Goal: Task Accomplishment & Management: Manage account settings

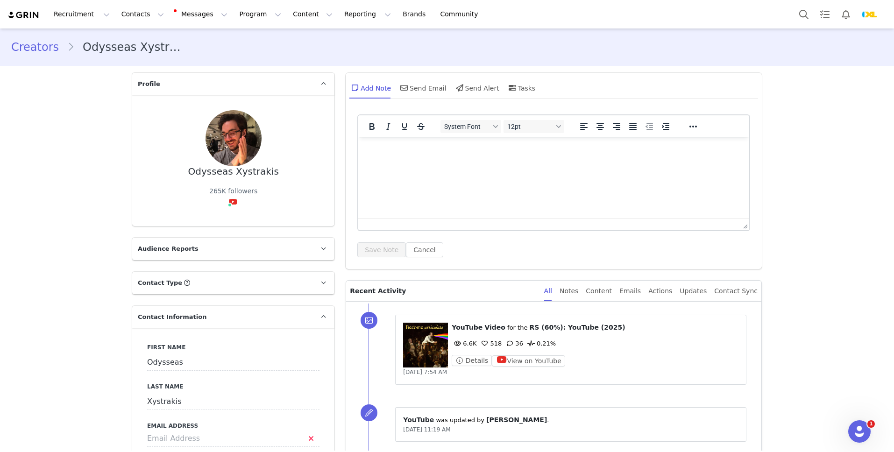
scroll to position [25, 0]
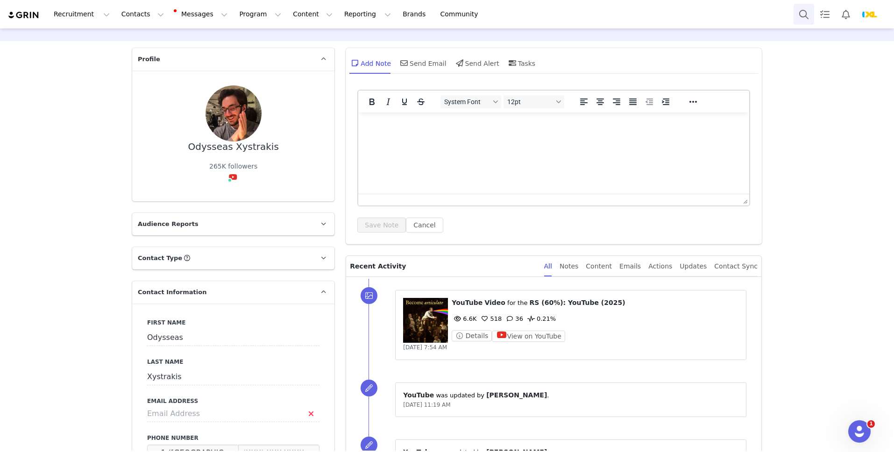
click at [803, 13] on button "Search" at bounding box center [803, 14] width 21 height 21
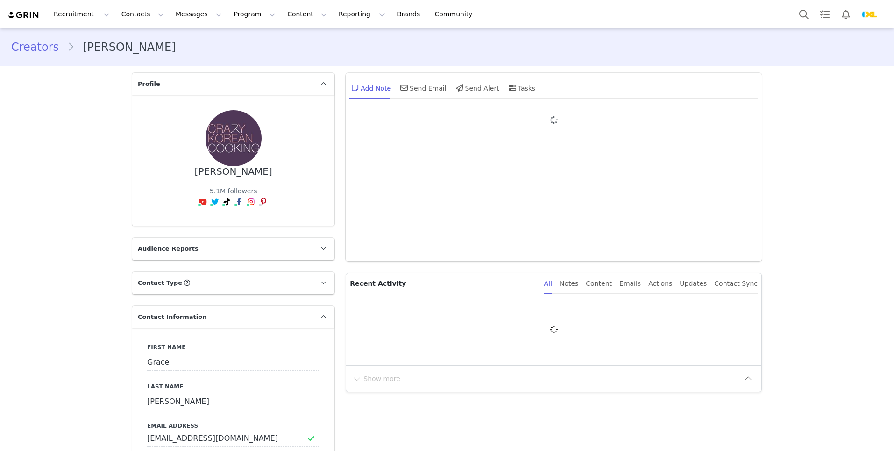
type input "+1 ([GEOGRAPHIC_DATA])"
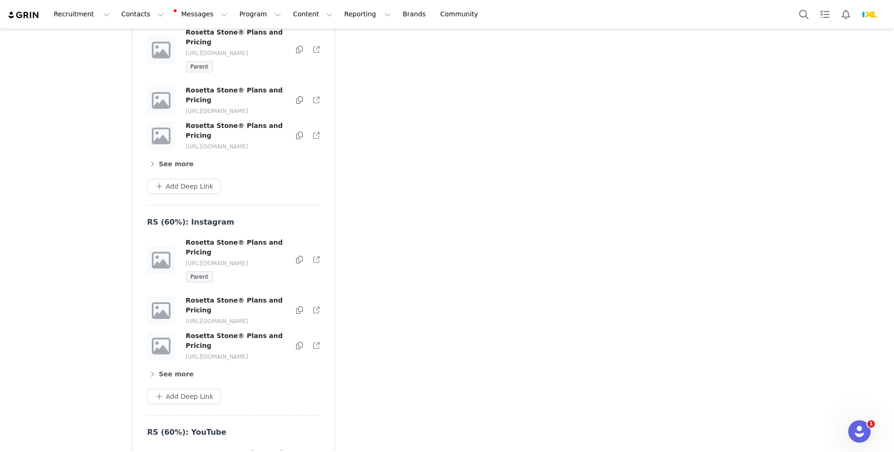
scroll to position [2957, 0]
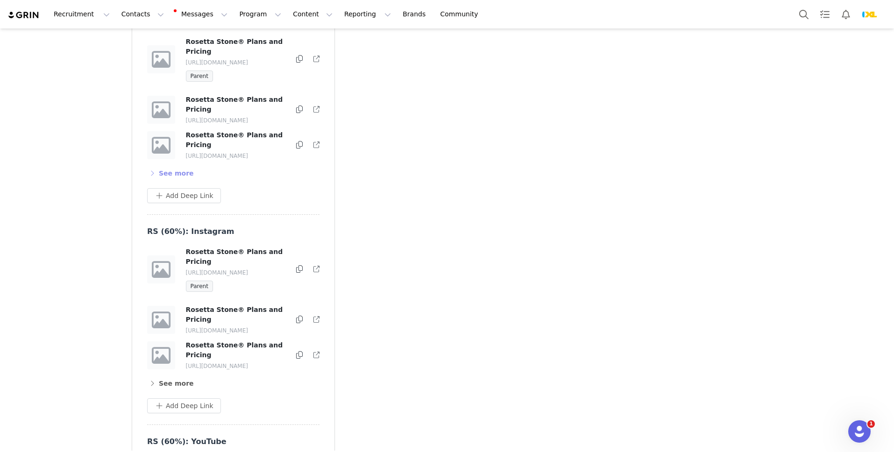
click at [176, 181] on button "See more" at bounding box center [170, 173] width 47 height 15
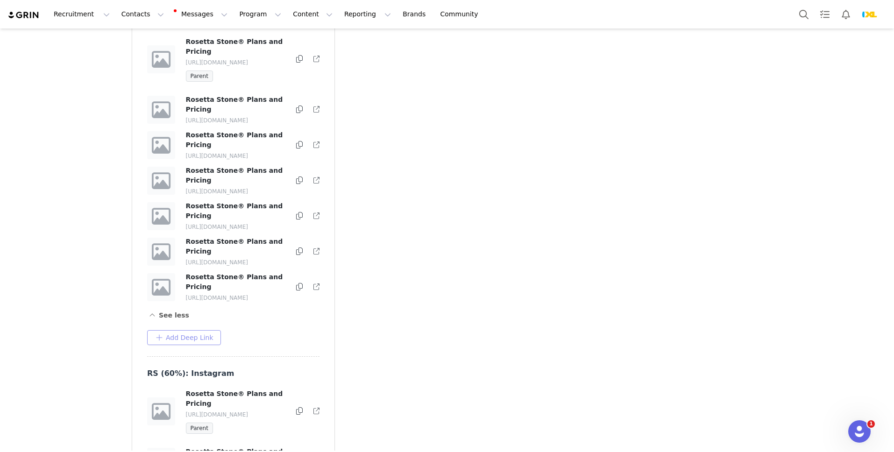
click at [174, 345] on button "Add Deep Link" at bounding box center [184, 337] width 74 height 15
click at [260, 345] on div "Add Deep Link Deep Link Destination URL Apply Cancel" at bounding box center [233, 337] width 172 height 15
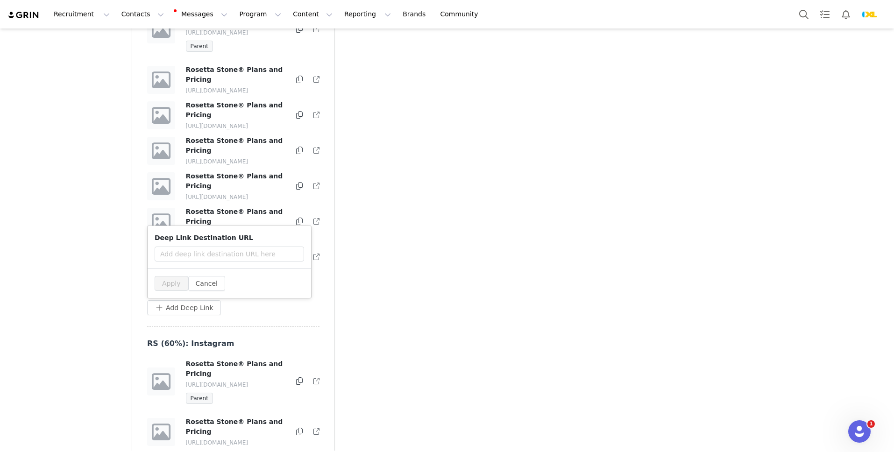
scroll to position [2997, 0]
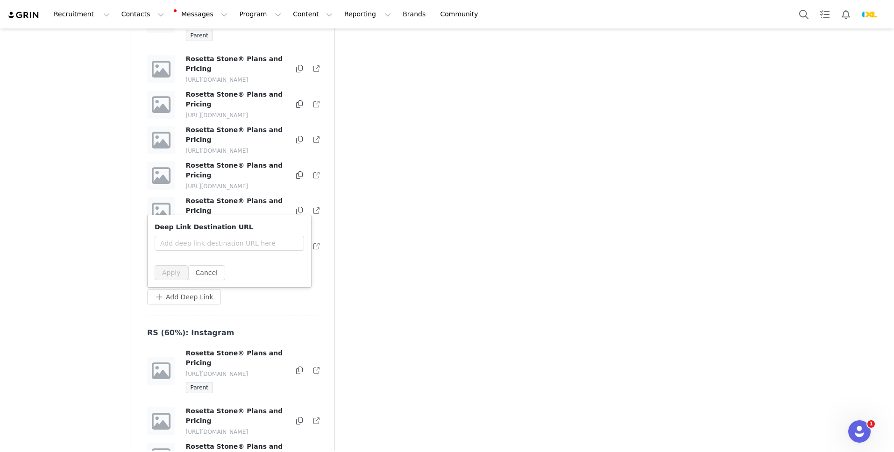
click at [313, 316] on div "RS (60%): TikTok Rosetta Stone® Plans and Pricing https://partners.rosettastone…" at bounding box center [233, 145] width 172 height 341
click at [212, 280] on button "Cancel" at bounding box center [206, 272] width 37 height 15
click at [303, 252] on div at bounding box center [299, 246] width 7 height 11
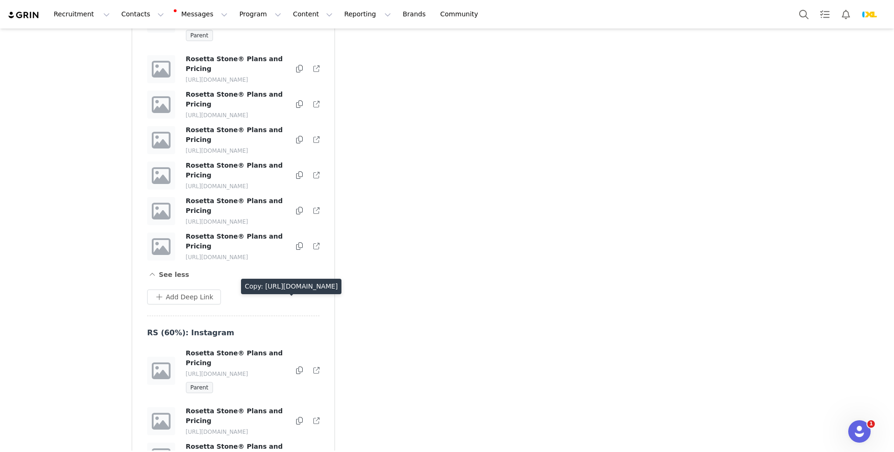
click at [298, 250] on icon at bounding box center [299, 245] width 7 height 7
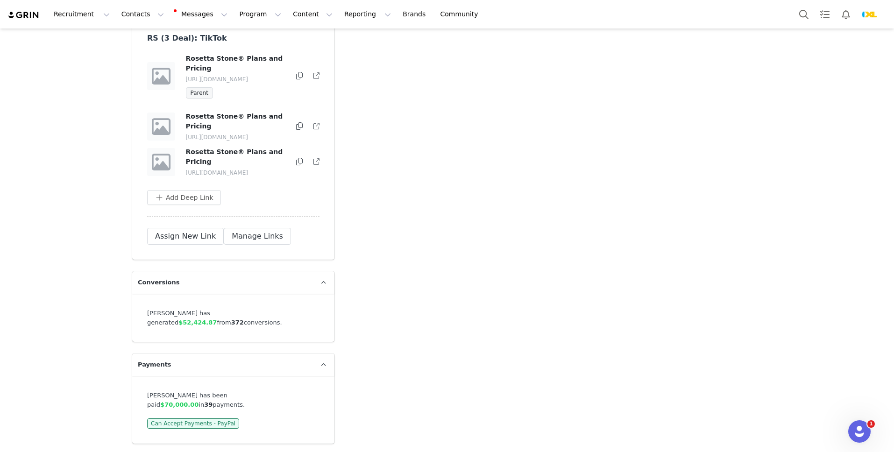
scroll to position [4269, 0]
click at [260, 245] on button "Manage Links" at bounding box center [257, 236] width 67 height 17
click at [299, 168] on button "button" at bounding box center [296, 161] width 11 height 11
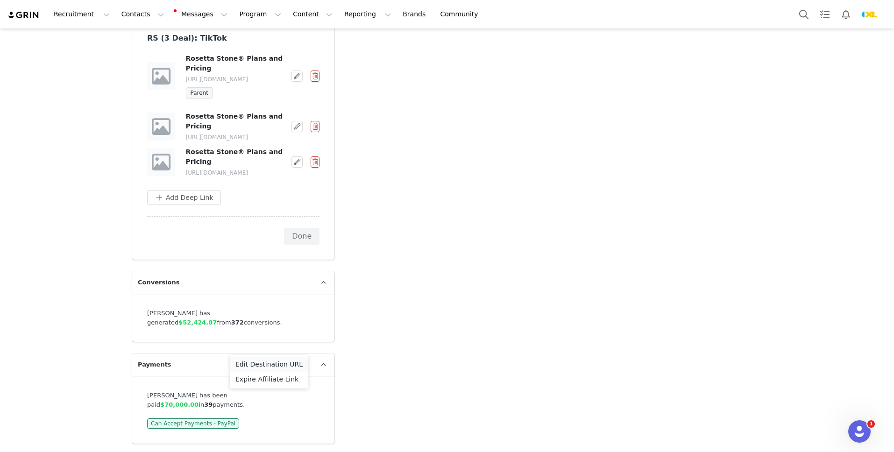
click at [284, 360] on span "Edit Destination URL" at bounding box center [268, 364] width 67 height 10
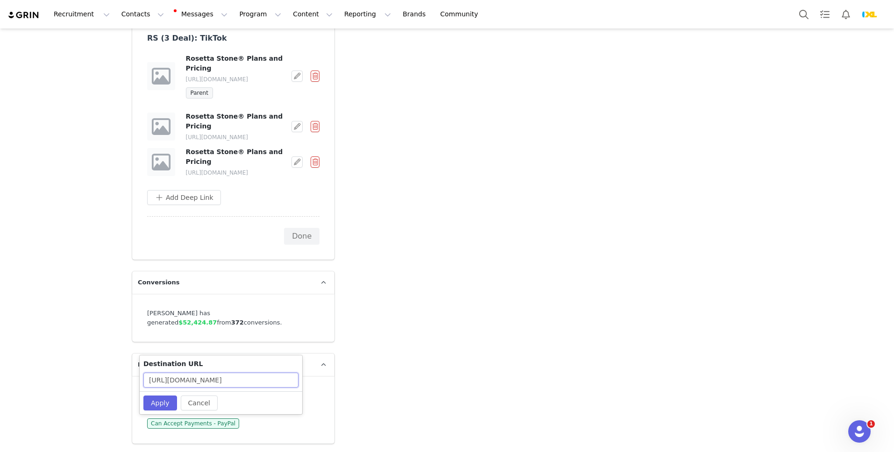
click at [264, 379] on input "https://www.rosettastone.com/buy/partner-peo-deal/?utm_campaign=crazykoreancook…" at bounding box center [220, 380] width 155 height 15
click at [205, 402] on button "Cancel" at bounding box center [199, 402] width 37 height 15
click at [202, 205] on button "Add Deep Link" at bounding box center [184, 197] width 74 height 15
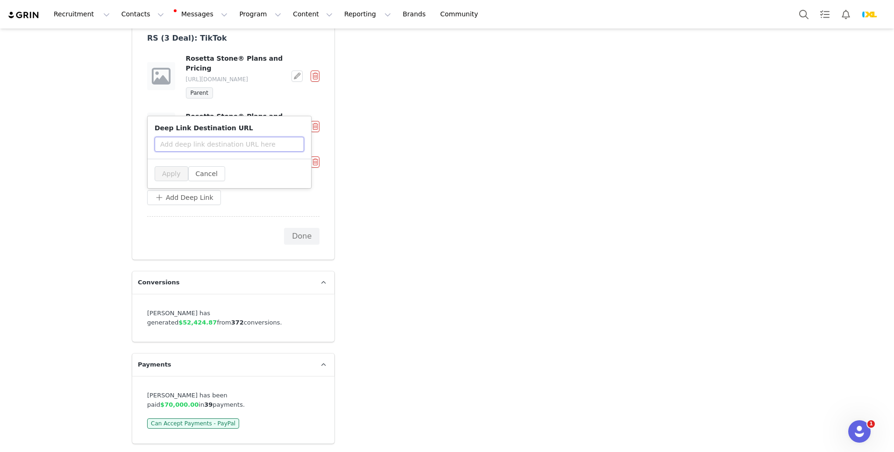
click at [215, 152] on input "text" at bounding box center [229, 144] width 149 height 15
paste input "https://www.rosettastone.com/buy/partner-peo-deal/?utm_campaign=crazykoreancook…"
type input "https://www.rosettastone.com/buy/partner-peo-deal/?utm_campaign=crazykoreancook…"
click at [171, 181] on button "Apply" at bounding box center [172, 173] width 34 height 15
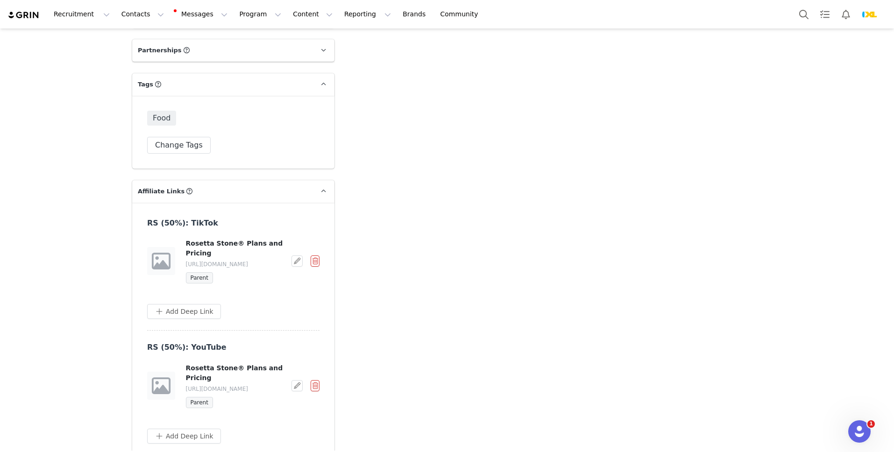
scroll to position [4121, 0]
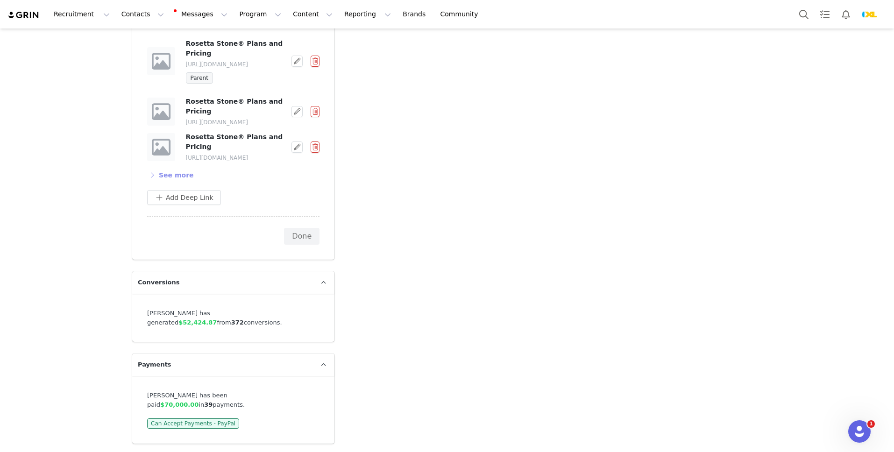
click at [164, 183] on button "See more" at bounding box center [170, 175] width 47 height 15
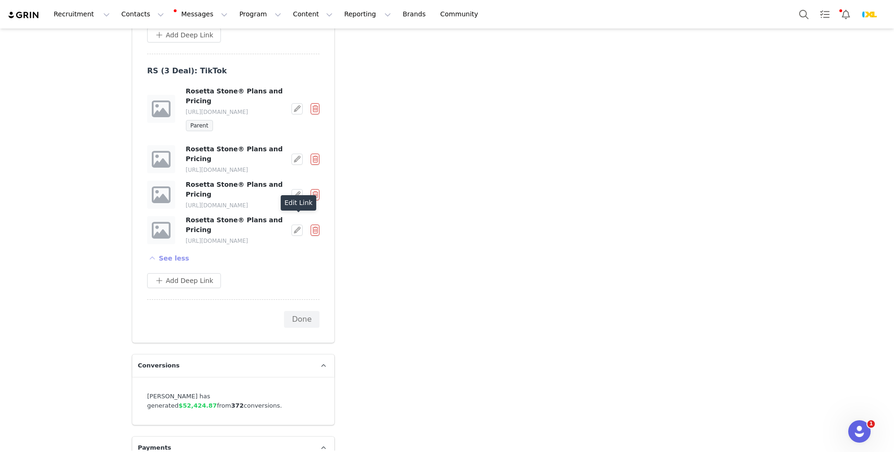
scroll to position [3989, 0]
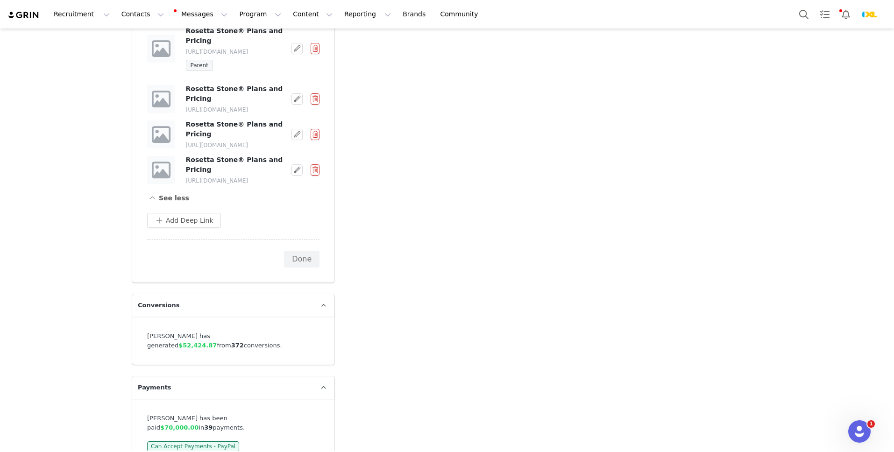
click at [315, 176] on button "button" at bounding box center [314, 169] width 9 height 11
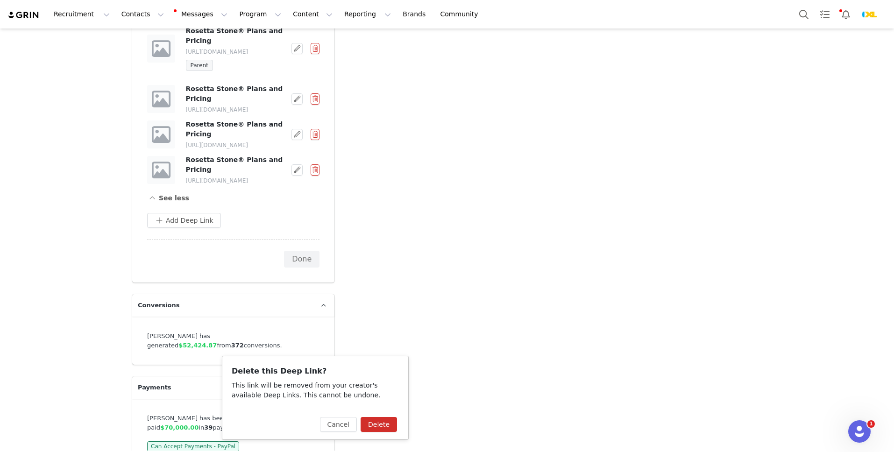
click at [372, 425] on button "Delete" at bounding box center [378, 424] width 36 height 15
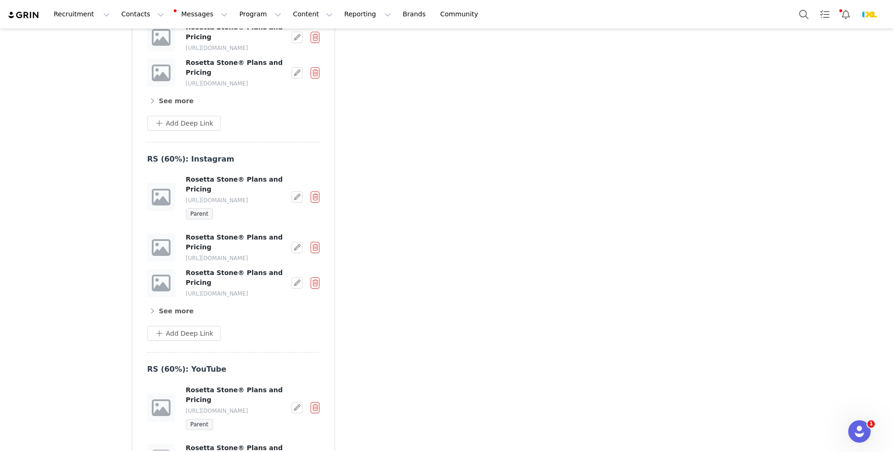
scroll to position [3041, 0]
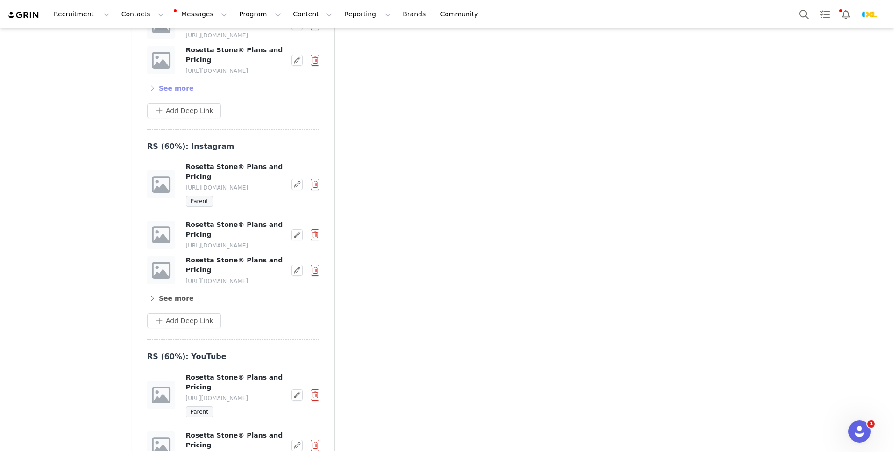
click at [180, 96] on button "See more" at bounding box center [170, 88] width 47 height 15
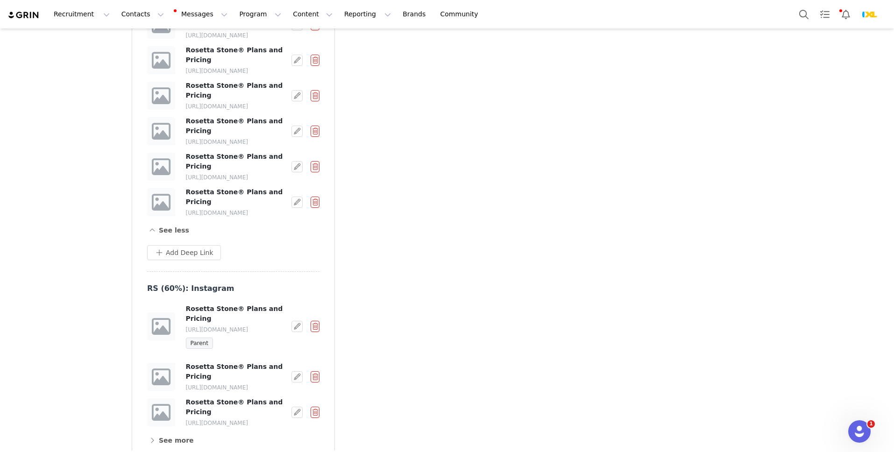
click at [303, 217] on div "Rosetta Stone® Plans and Pricing https://partners.rosettastone.com/crazykoreanc…" at bounding box center [233, 202] width 173 height 30
click at [299, 208] on button "button" at bounding box center [296, 202] width 11 height 11
click at [282, 297] on span "Edit Destination URL" at bounding box center [268, 297] width 67 height 10
click at [255, 313] on input "https://www.rosettastone.com/buy/partner149/?utm_campaign=crazykoreancooking-t9" at bounding box center [220, 313] width 155 height 15
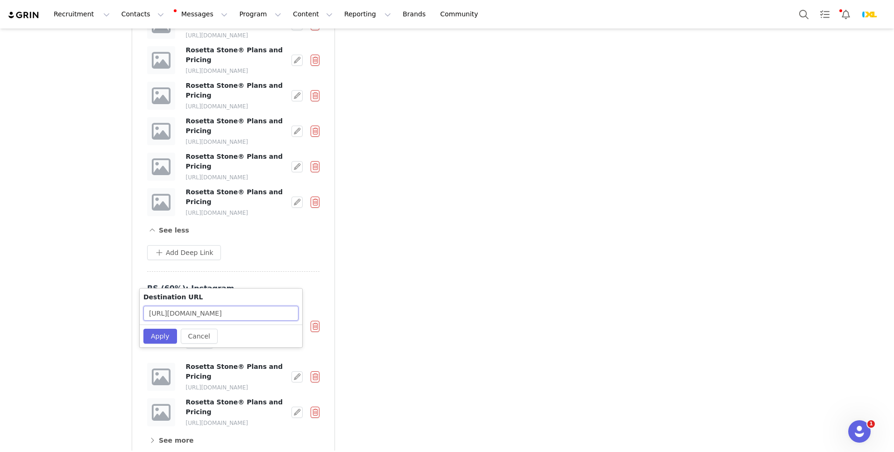
click at [255, 313] on input "https://www.rosettastone.com/buy/partner149/?utm_campaign=crazykoreancooking-t9" at bounding box center [220, 313] width 155 height 15
click at [268, 315] on input "https://www.rosettastone.com/buy/partner149/?utm_campaign=crazykoreancooking-t9" at bounding box center [220, 313] width 155 height 15
type input "https://www.rosettastone.com/buy/partner149/?utm_campaign=crazykoreancooking-t"
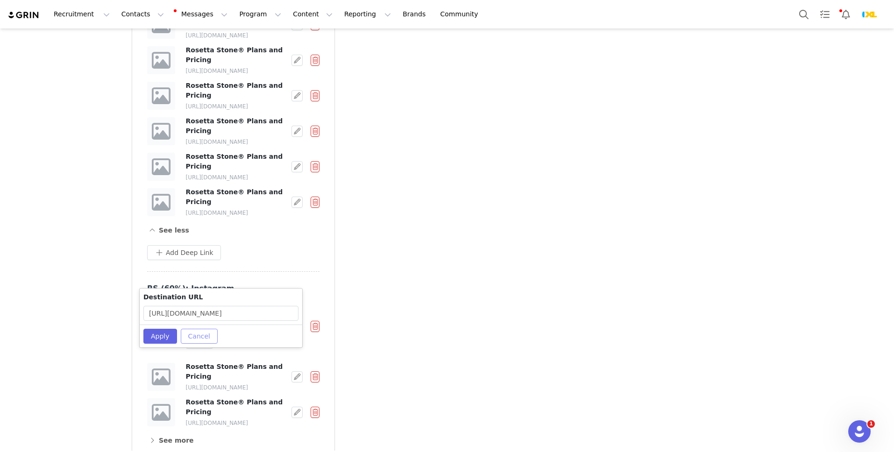
scroll to position [0, 0]
click at [199, 336] on button "Cancel" at bounding box center [199, 336] width 37 height 15
click at [197, 260] on button "Add Deep Link" at bounding box center [184, 252] width 74 height 15
click at [186, 298] on input "text" at bounding box center [229, 290] width 149 height 15
paste input "https://www.rosettastone.com/buy/partner149/?utm_campaign=crazykoreancooking-t9"
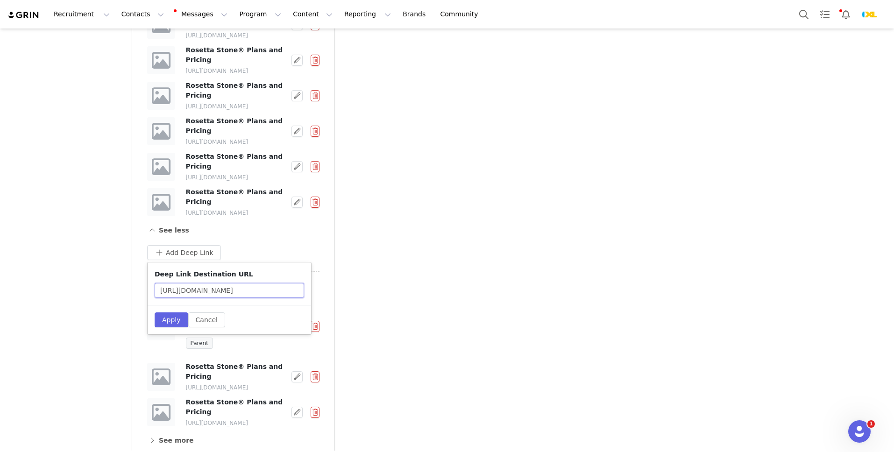
scroll to position [0, 129]
type input "https://www.rosettastone.com/buy/partner149/?utm_campaign=crazykoreancooking-t10"
click at [162, 327] on button "Apply" at bounding box center [172, 319] width 34 height 15
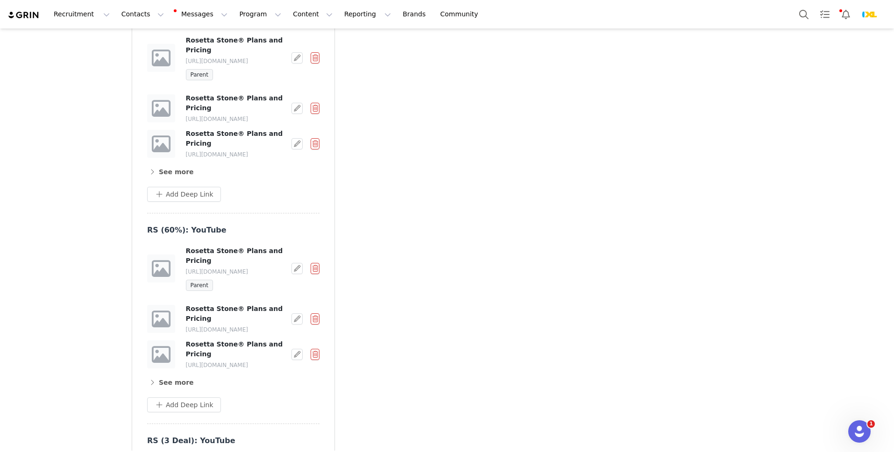
scroll to position [3231, 0]
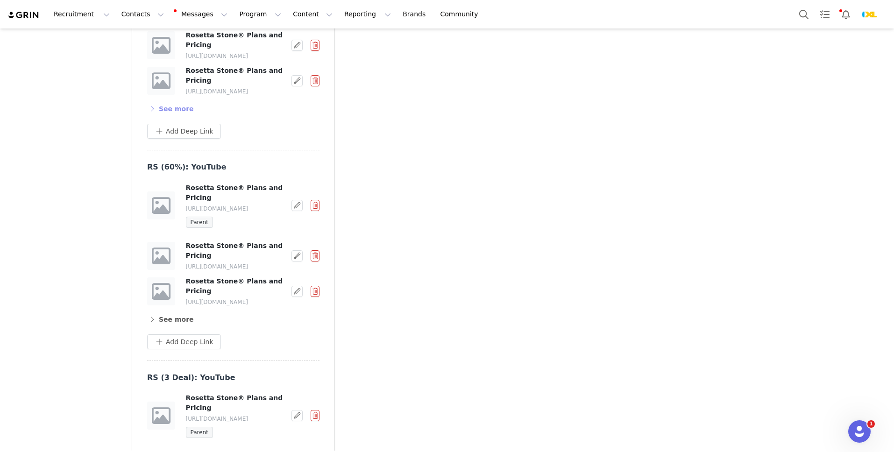
click at [165, 116] on button "See more" at bounding box center [170, 108] width 47 height 15
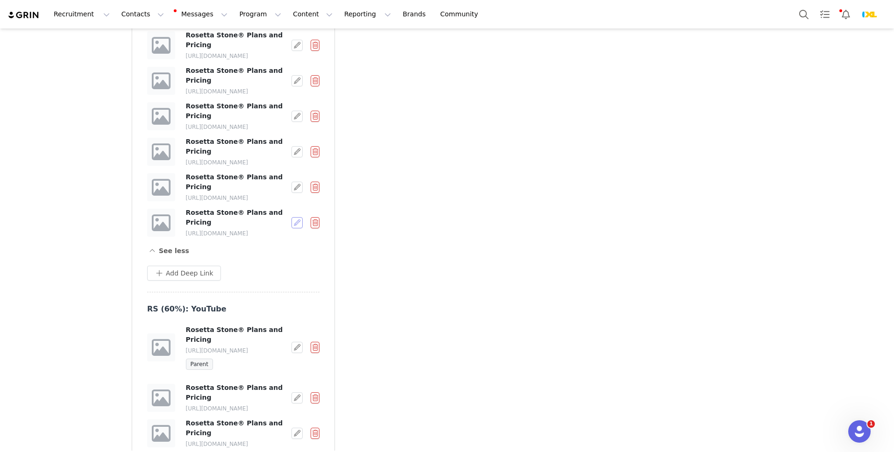
click at [296, 228] on button "button" at bounding box center [296, 222] width 11 height 11
click at [286, 343] on span "Edit Destination URL" at bounding box center [268, 343] width 67 height 10
click at [273, 360] on input "https://www.rosettastone.com/buy/partner149/?utm_campaign=crazykoreancooking-i9" at bounding box center [220, 359] width 155 height 15
click at [204, 281] on button "Add Deep Link" at bounding box center [184, 273] width 74 height 15
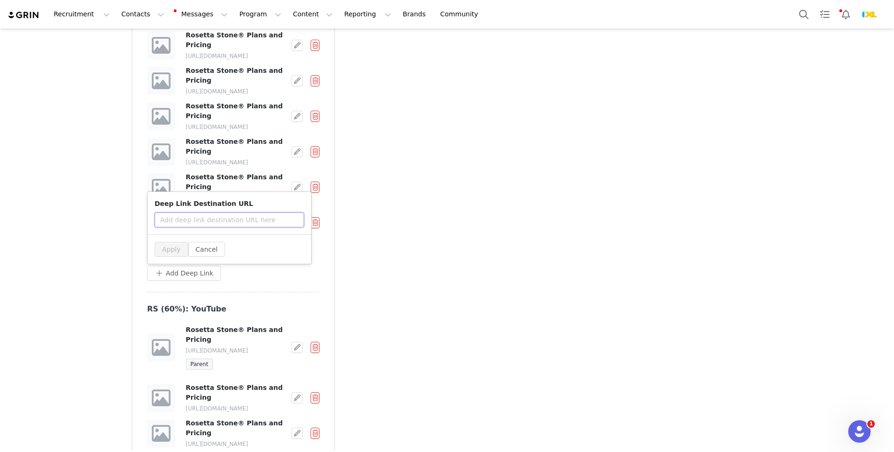
click at [221, 227] on input "text" at bounding box center [229, 219] width 149 height 15
paste input "https://www.rosettastone.com/buy/partner149/?utm_campaign=crazykoreancooking-i9"
type input "https://www.rosettastone.com/buy/partner149/?utm_campaign=crazykoreancooking-i10"
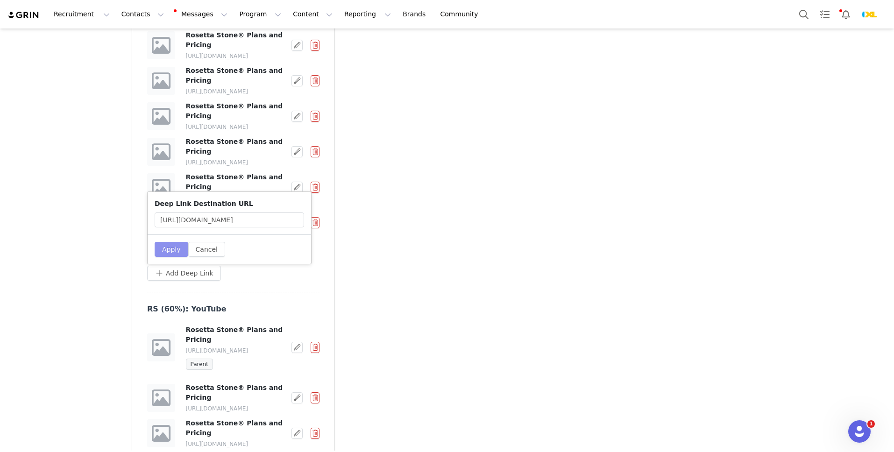
click at [179, 257] on button "Apply" at bounding box center [172, 249] width 34 height 15
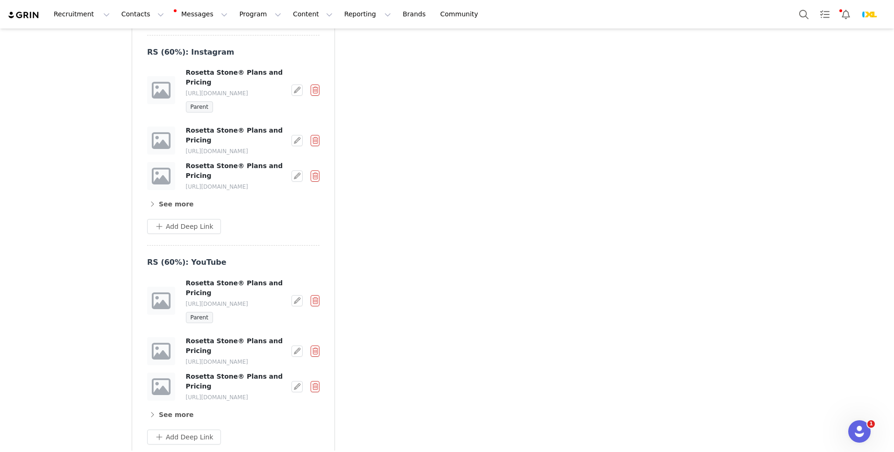
scroll to position [3079, 0]
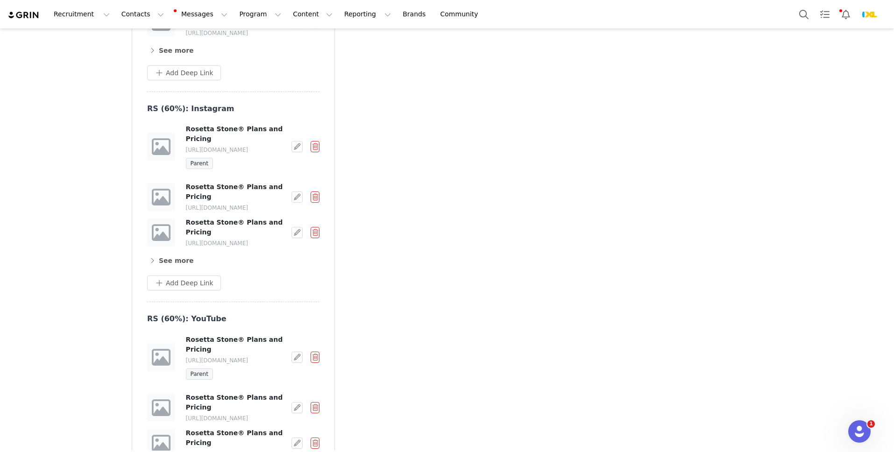
click at [190, 268] on div "Rosetta Stone® Plans and Pricing https://partners.rosettastone.com/crazykoreanc…" at bounding box center [233, 225] width 172 height 86
click at [184, 268] on button "See more" at bounding box center [170, 260] width 47 height 15
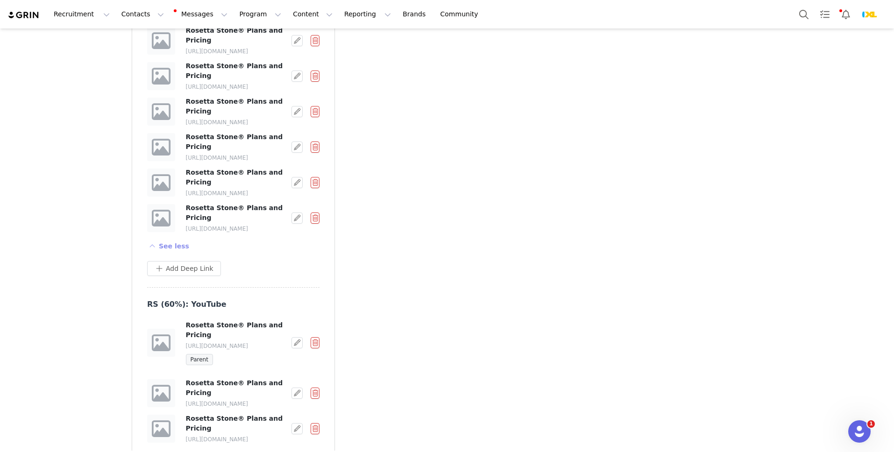
scroll to position [3297, 0]
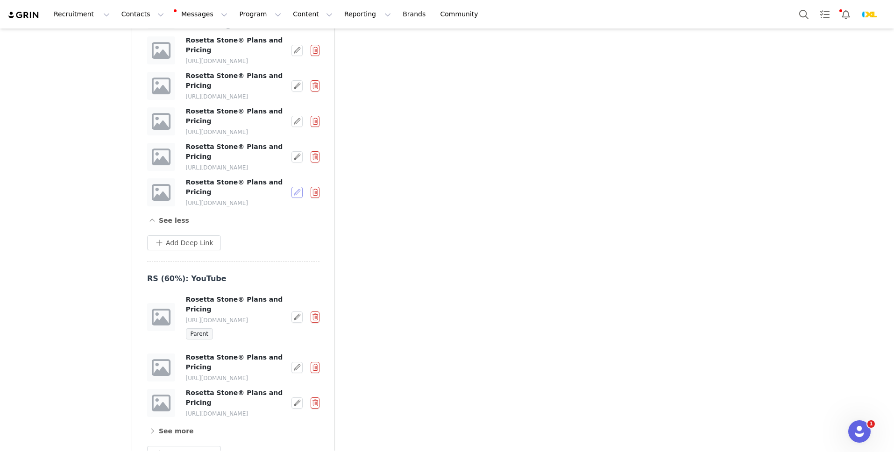
click at [295, 198] on button "button" at bounding box center [296, 192] width 11 height 11
click at [277, 319] on span "Edit Destination URL" at bounding box center [268, 321] width 67 height 10
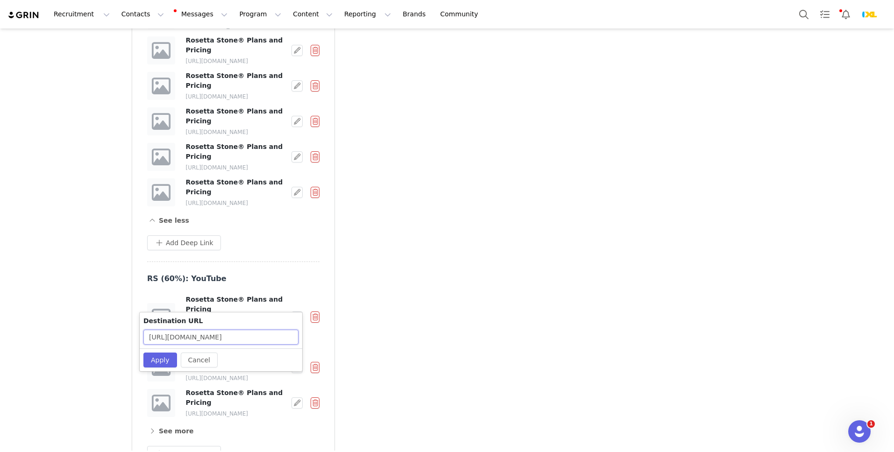
click at [258, 331] on input "https://www.rosettastone.com/buy/partner149/?utm_campaign=crazykoreancooking-i10" at bounding box center [220, 337] width 155 height 15
click at [197, 360] on button "Cancel" at bounding box center [199, 359] width 37 height 15
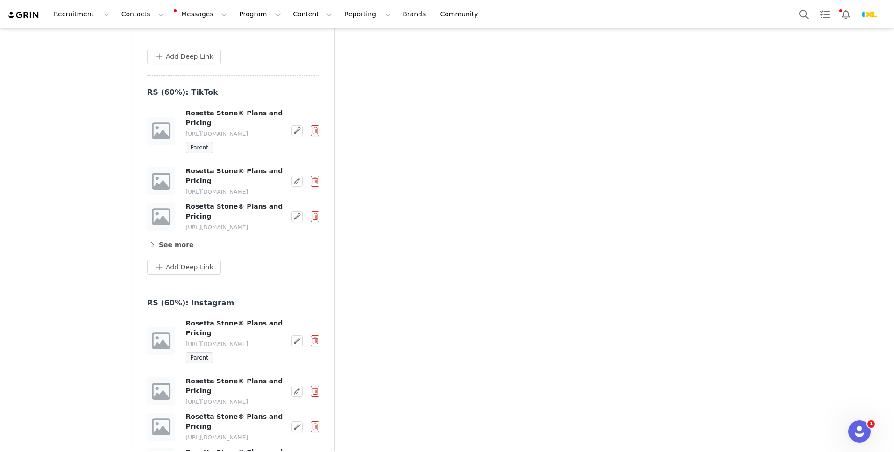
scroll to position [2884, 0]
click at [183, 253] on button "See more" at bounding box center [170, 246] width 47 height 15
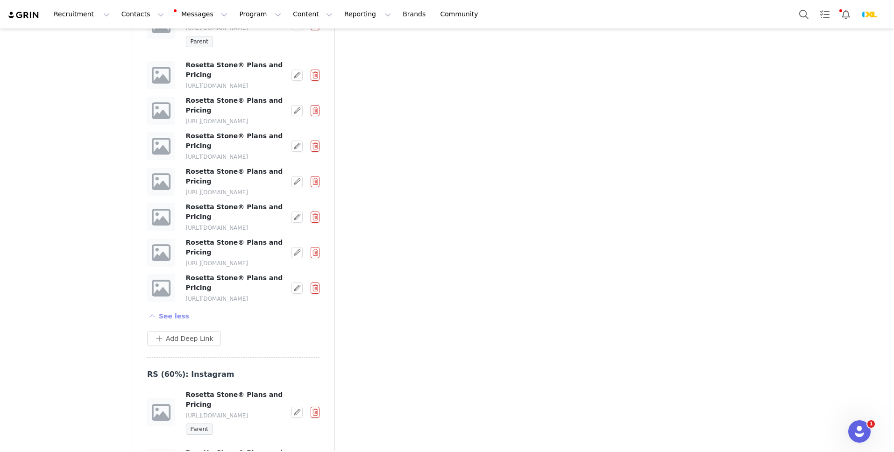
scroll to position [3036, 0]
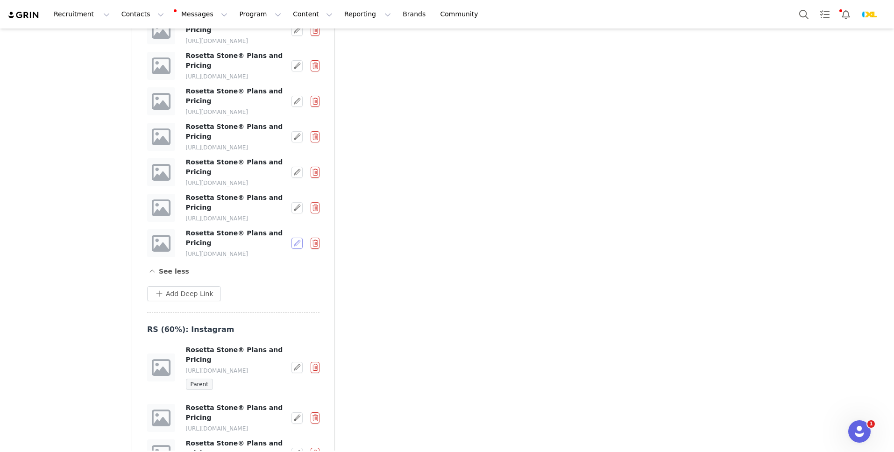
click at [295, 249] on button "button" at bounding box center [296, 243] width 11 height 11
click at [282, 345] on span "Edit Destination URL" at bounding box center [268, 347] width 67 height 10
click at [257, 360] on input "https://www.rosettastone.com/buy/partner149/?utm_campaign=crazykoreancooking-t10" at bounding box center [220, 362] width 155 height 15
click at [206, 385] on button "Cancel" at bounding box center [199, 385] width 37 height 15
click at [196, 301] on button "Add Deep Link" at bounding box center [184, 293] width 74 height 15
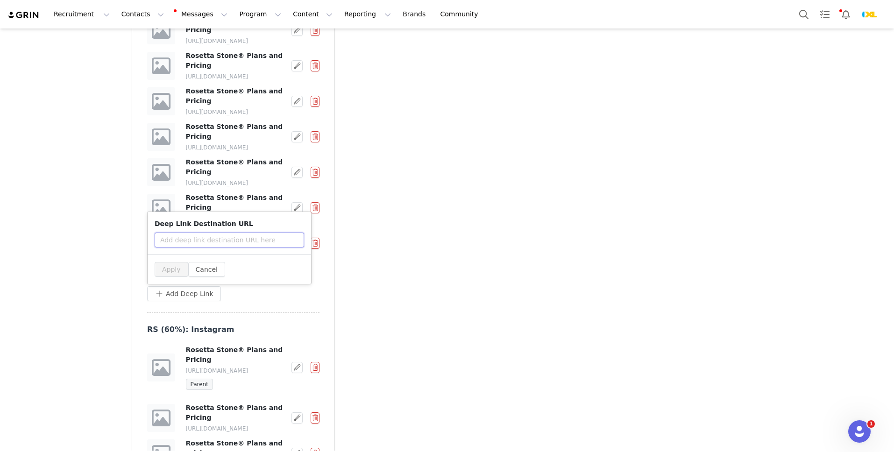
click at [212, 247] on input "text" at bounding box center [229, 239] width 149 height 15
paste input "https://www.rosettastone.com/buy/partner149/?utm_campaign=crazykoreancooking-t10"
type input "https://www.rosettastone.com/buy/partner149/?utm_campaign=crazykoreancooking-t10"
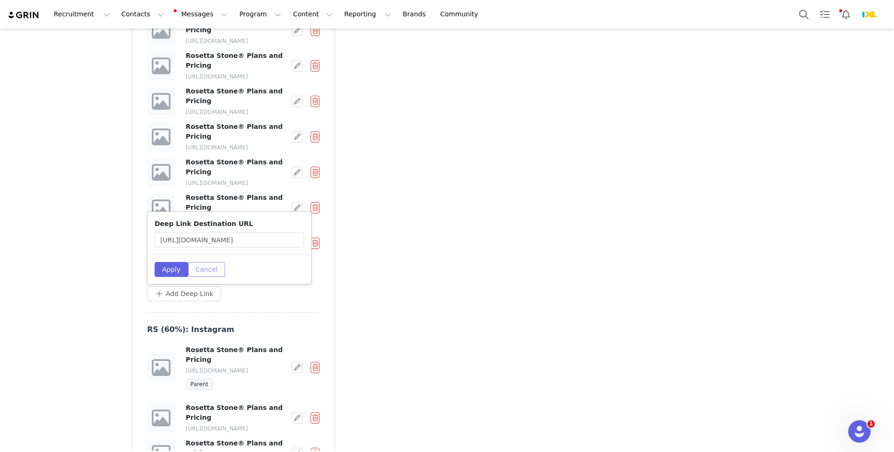
click at [211, 277] on button "Cancel" at bounding box center [206, 269] width 37 height 15
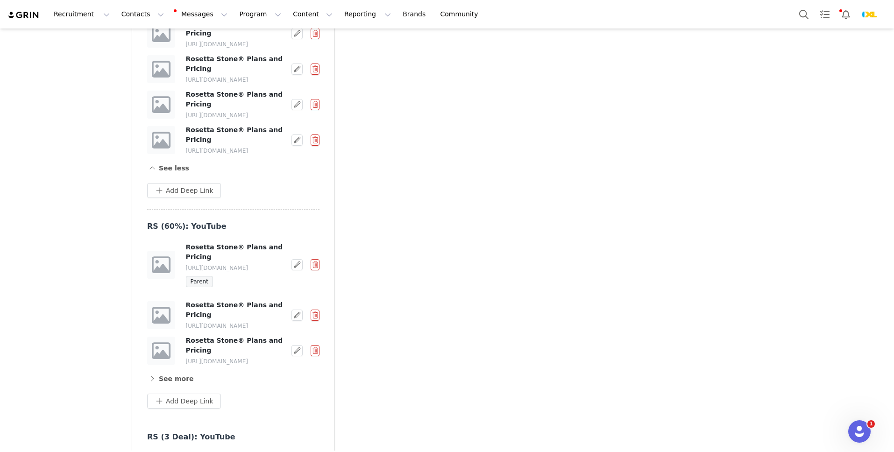
scroll to position [3534, 0]
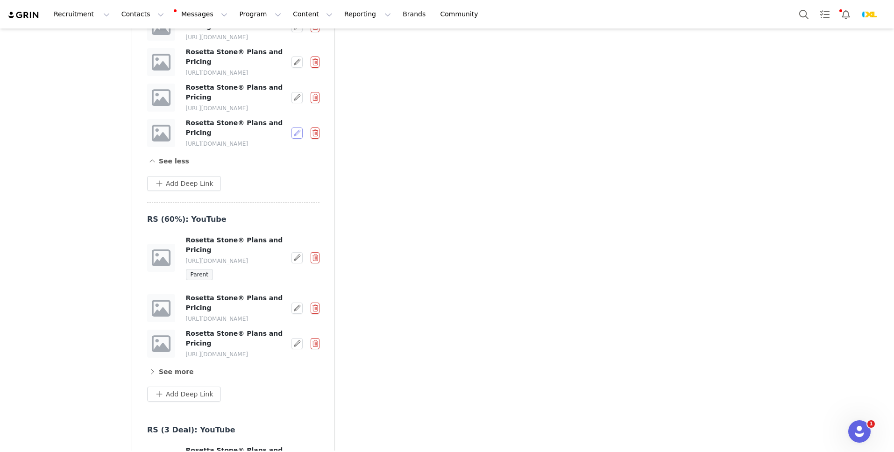
click at [293, 139] on button "button" at bounding box center [296, 132] width 11 height 11
click at [281, 301] on span "Edit Destination URL" at bounding box center [268, 304] width 67 height 10
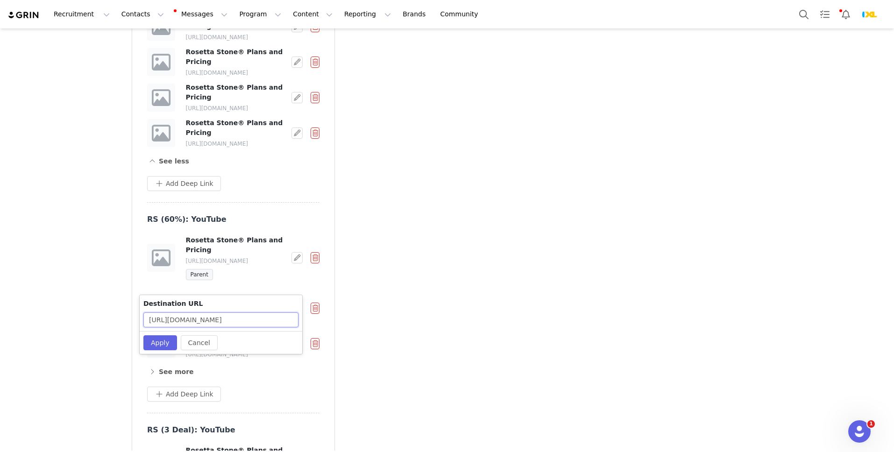
click at [270, 316] on input "https://www.rosettastone.com/buy/partner149/?utm_campaign=crazykoreancooking-i10" at bounding box center [220, 319] width 155 height 15
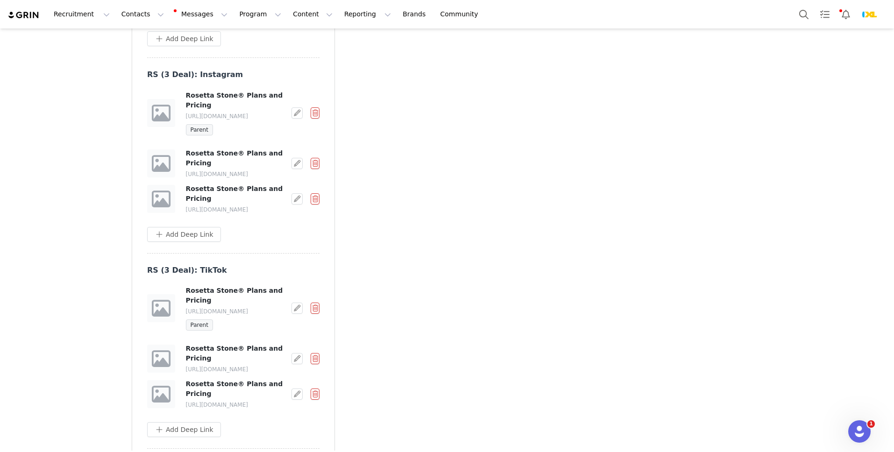
scroll to position [4564, 0]
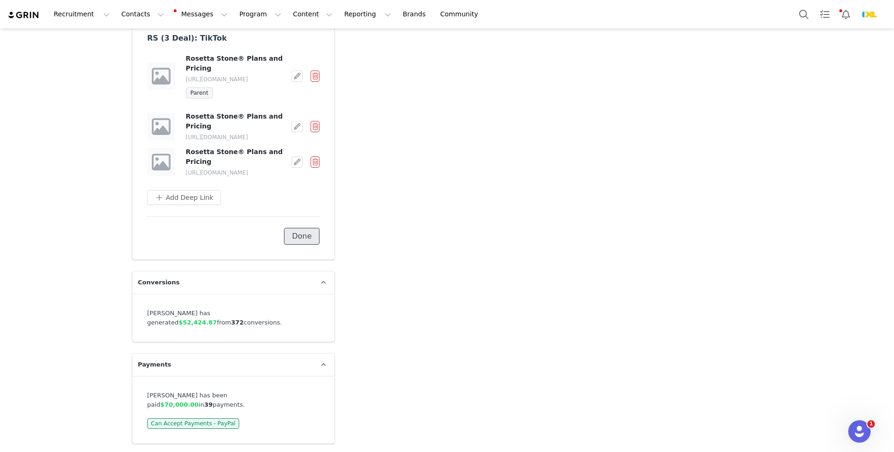
click at [293, 245] on button "Done" at bounding box center [301, 236] width 35 height 17
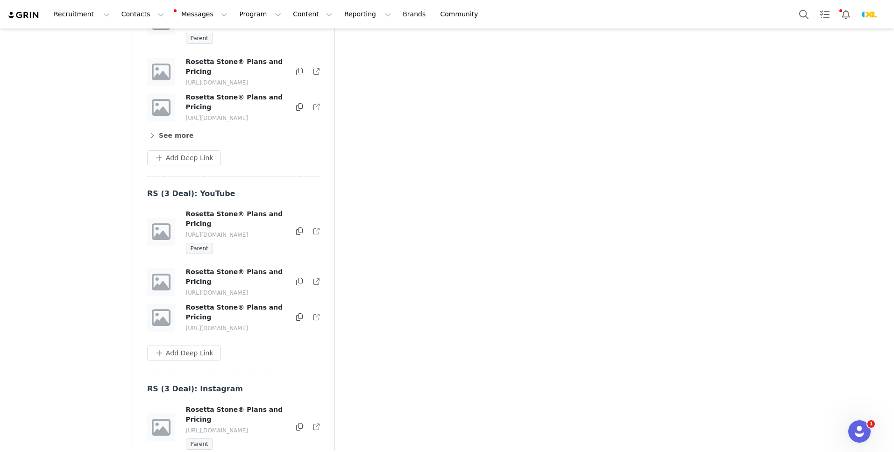
scroll to position [3762, 0]
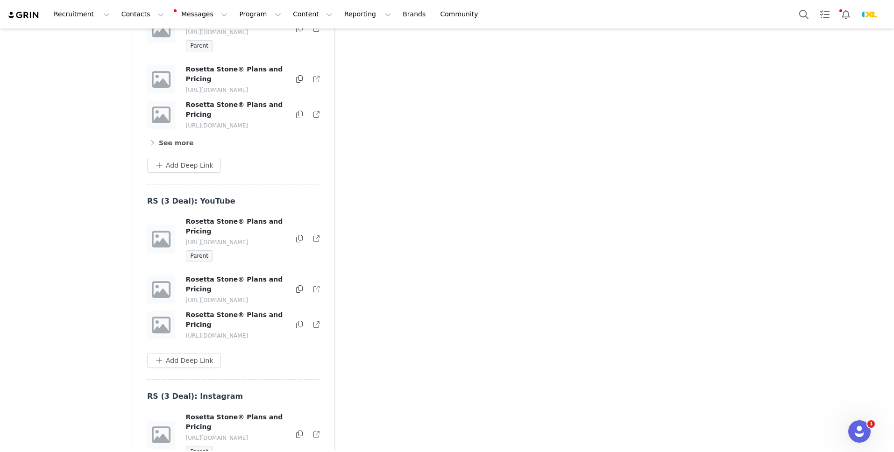
click at [174, 184] on div "RS (60%): YouTube Rosetta Stone® Plans and Pricing https://partners.rosettaston…" at bounding box center [233, 84] width 172 height 199
click at [174, 150] on button "See more" at bounding box center [170, 142] width 47 height 15
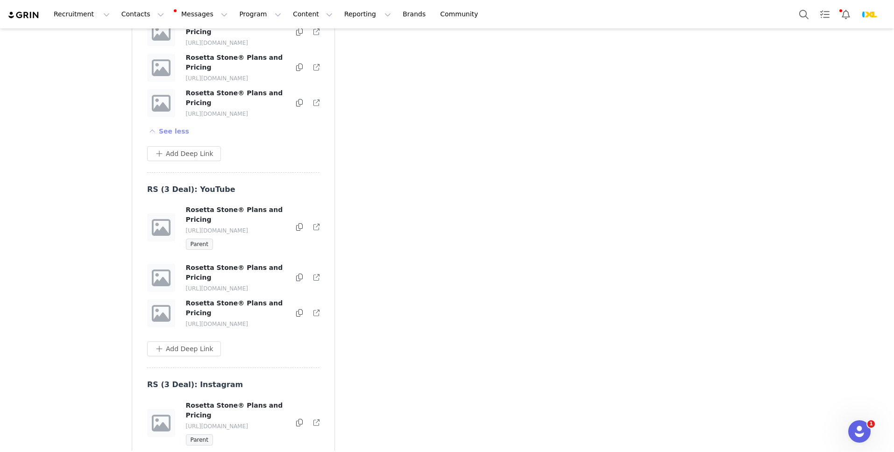
scroll to position [4039, 0]
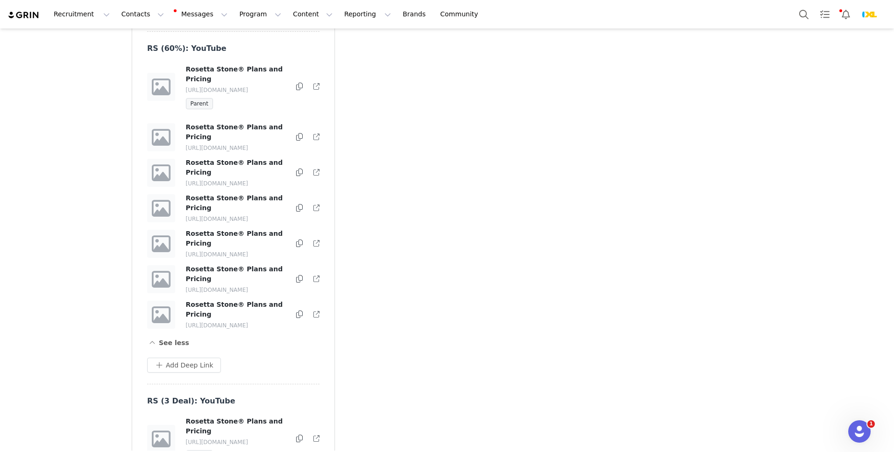
scroll to position [3637, 0]
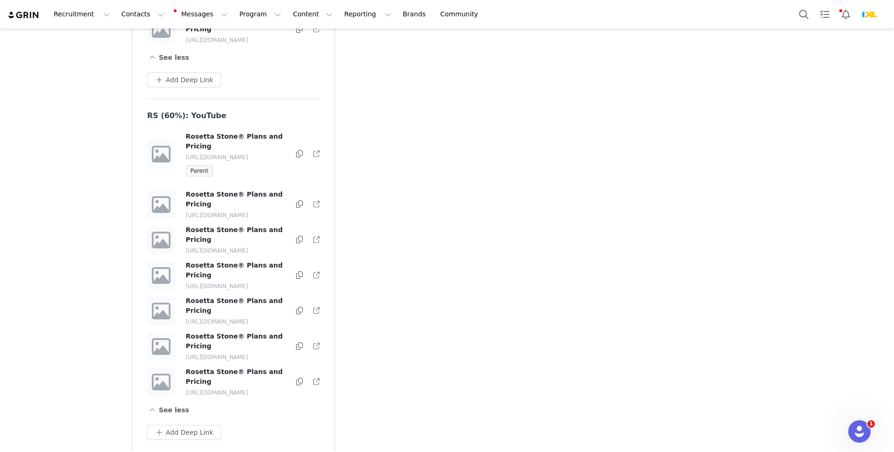
click at [299, 35] on button at bounding box center [299, 29] width 7 height 11
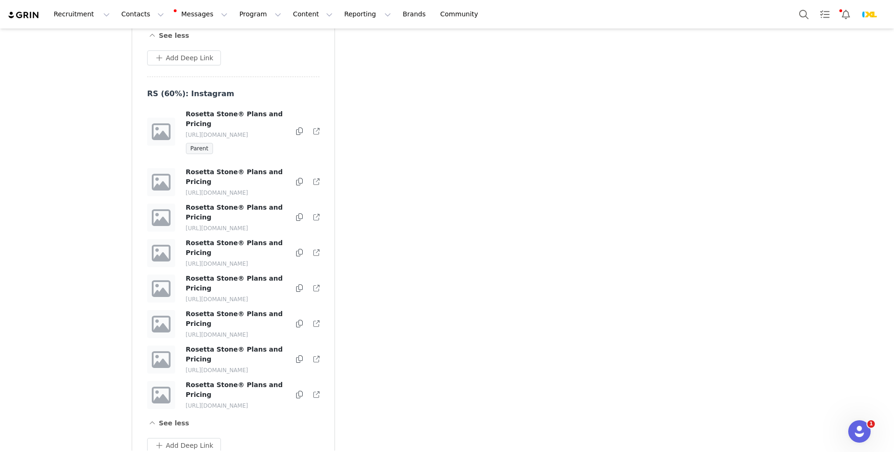
scroll to position [3095, 0]
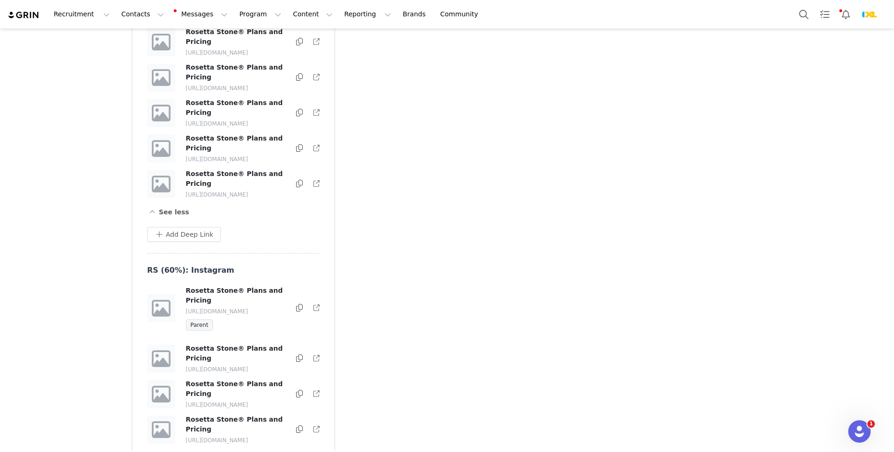
click at [295, 199] on div "Rosetta Stone® Plans and Pricing https://partners.rosettastone.com/crazykoreanc…" at bounding box center [233, 184] width 173 height 30
click at [297, 187] on icon at bounding box center [299, 183] width 7 height 7
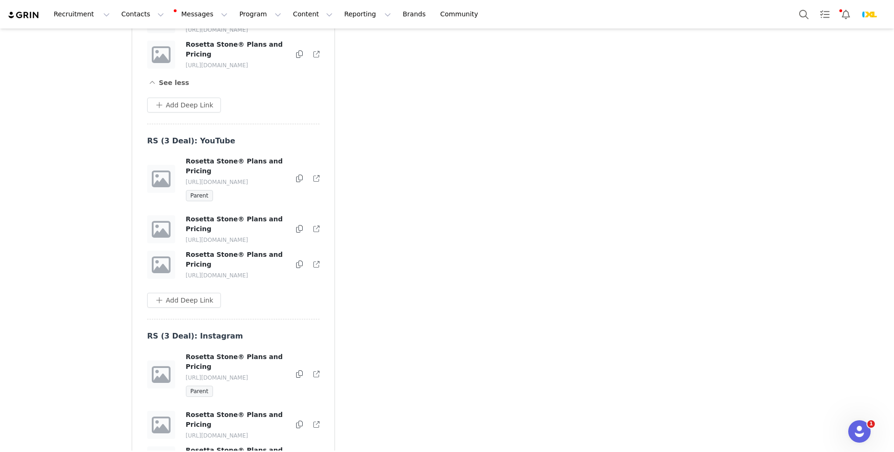
scroll to position [4034, 0]
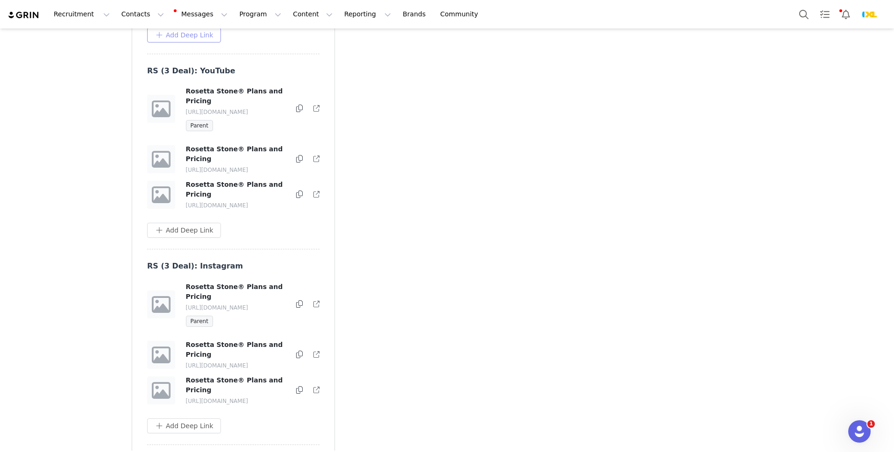
click at [210, 42] on button "Add Deep Link" at bounding box center [184, 35] width 74 height 15
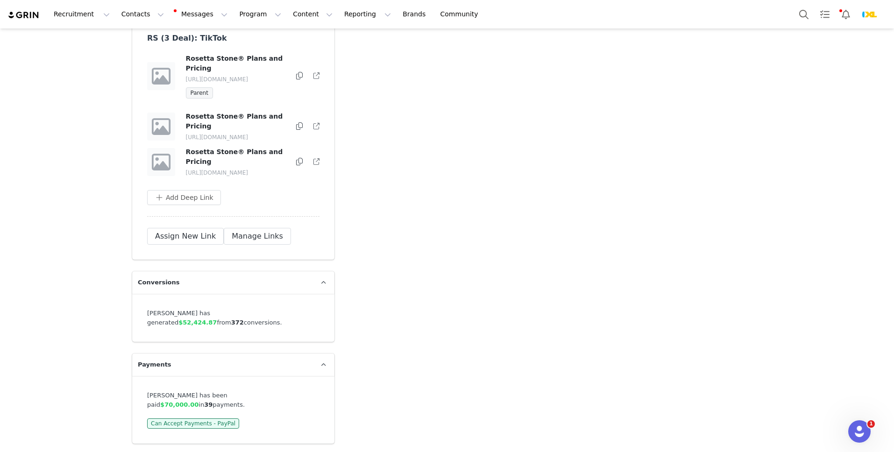
scroll to position [4740, 0]
click at [252, 245] on button "Manage Links" at bounding box center [257, 236] width 67 height 17
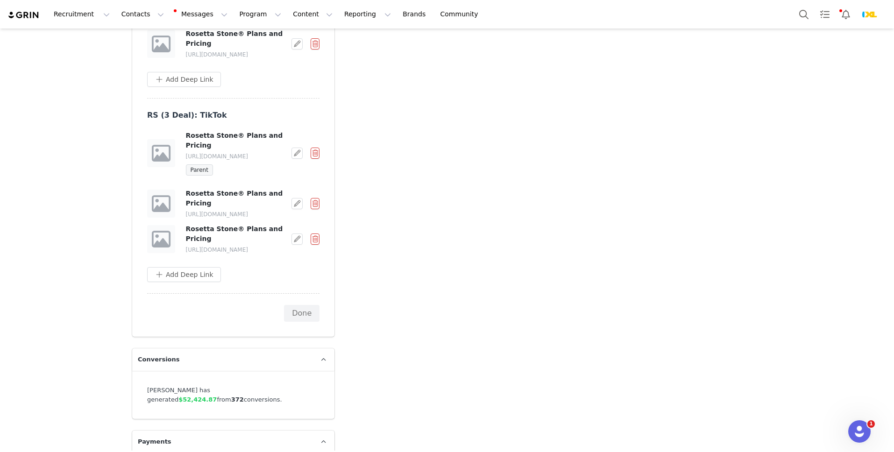
click at [260, 13] on h4 "Rosetta Stone® Plans and Pricing" at bounding box center [236, 3] width 100 height 20
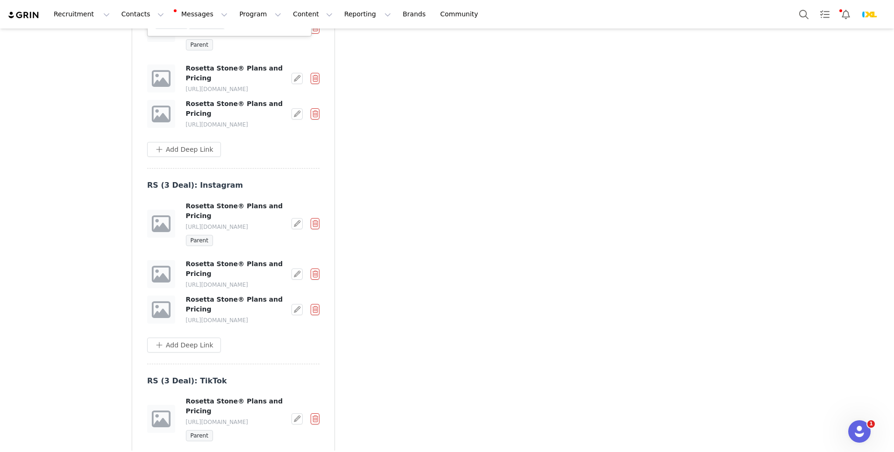
scroll to position [4115, 0]
click at [273, 169] on div "RS (3 Deal): YouTube Rosetta Stone® Plans and Pricing https://partners.rosettas…" at bounding box center [233, 77] width 172 height 184
click at [280, 135] on div "Rosetta Stone® Plans and Pricing https://partners.rosettastone.com/crazy-korean…" at bounding box center [233, 99] width 172 height 71
click at [216, 29] on button "Cancel" at bounding box center [206, 21] width 37 height 15
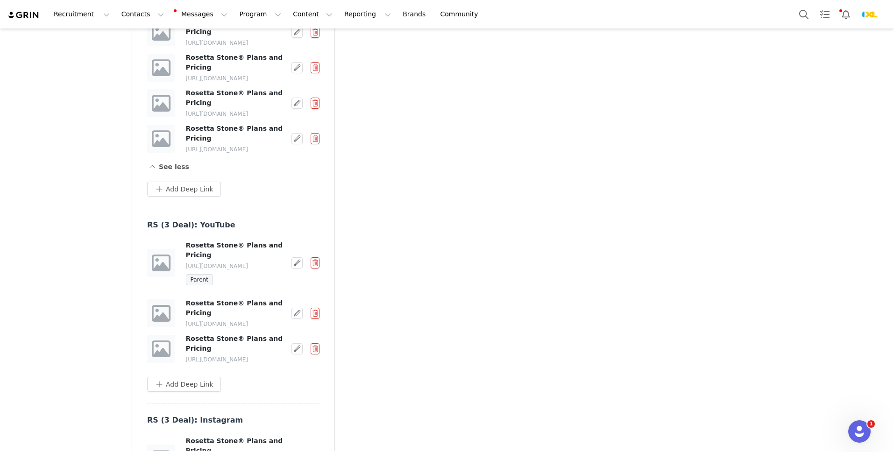
scroll to position [3890, 0]
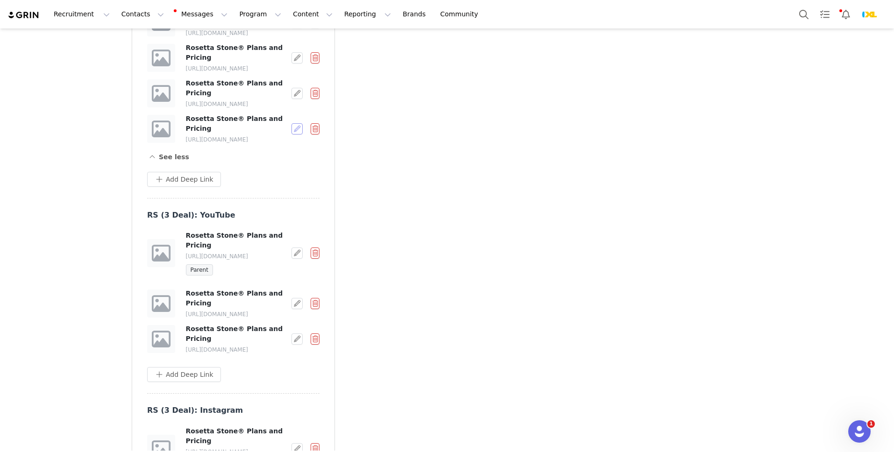
click at [299, 134] on button "button" at bounding box center [296, 128] width 11 height 11
click at [289, 359] on span "Edit Destination URL" at bounding box center [268, 357] width 67 height 10
click at [268, 373] on input "https://www.rosettastone.com/buy/partner149/?utm_campaign=crazykoreancooking-y9" at bounding box center [220, 373] width 155 height 15
click at [201, 391] on button "Cancel" at bounding box center [199, 396] width 37 height 15
click at [190, 187] on button "Add Deep Link" at bounding box center [184, 179] width 74 height 15
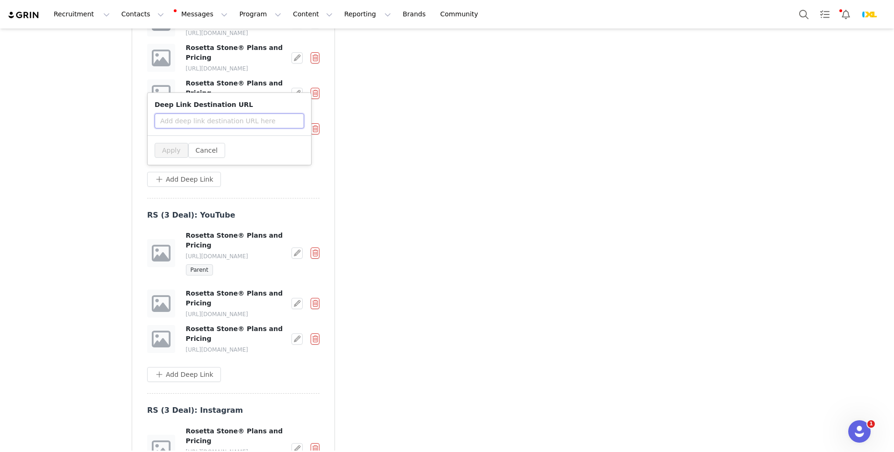
click at [232, 128] on input "text" at bounding box center [229, 120] width 149 height 15
paste input "https://www.rosettastone.com/buy/partner149/?utm_campaign=crazykoreancooking-y9"
type input "https://www.rosettastone.com/buy/partner149/?utm_campaign=crazykoreancooking-y10"
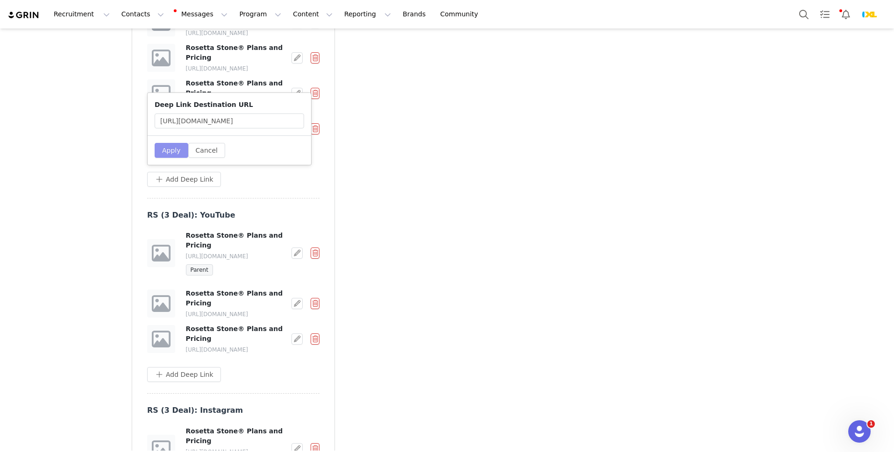
click at [176, 158] on button "Apply" at bounding box center [172, 150] width 34 height 15
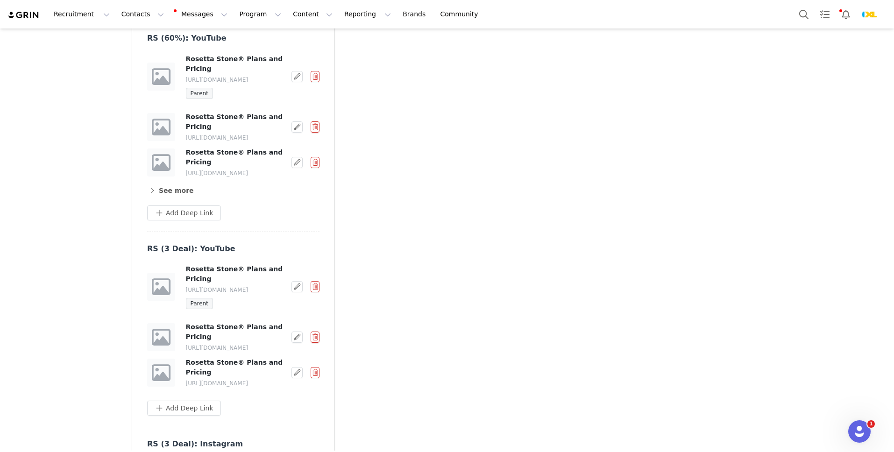
scroll to position [3349, 0]
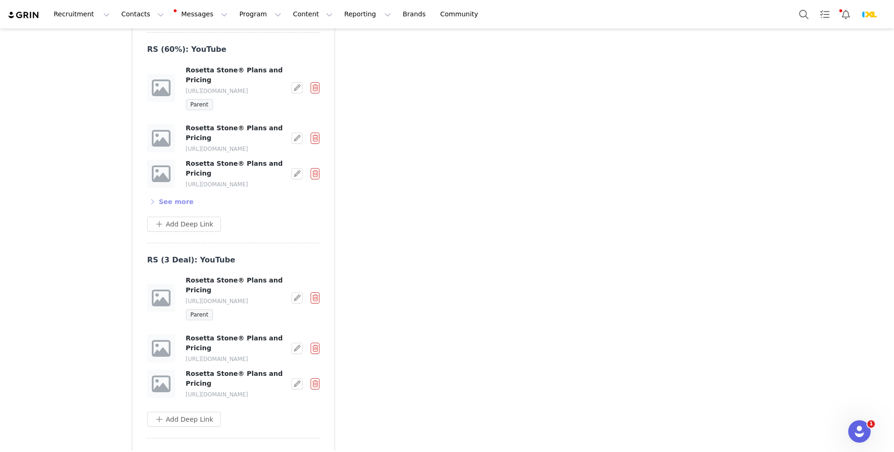
click at [181, 209] on button "See more" at bounding box center [170, 201] width 47 height 15
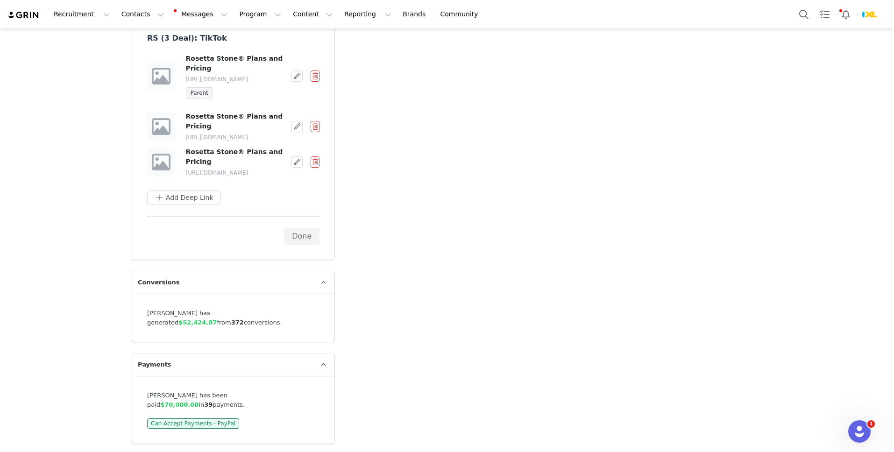
scroll to position [4322, 0]
click at [308, 245] on button "Done" at bounding box center [301, 236] width 35 height 17
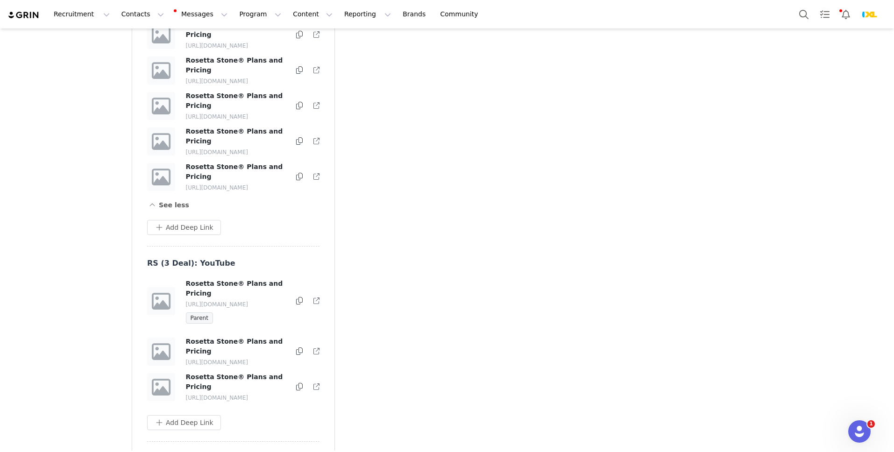
scroll to position [3493, 0]
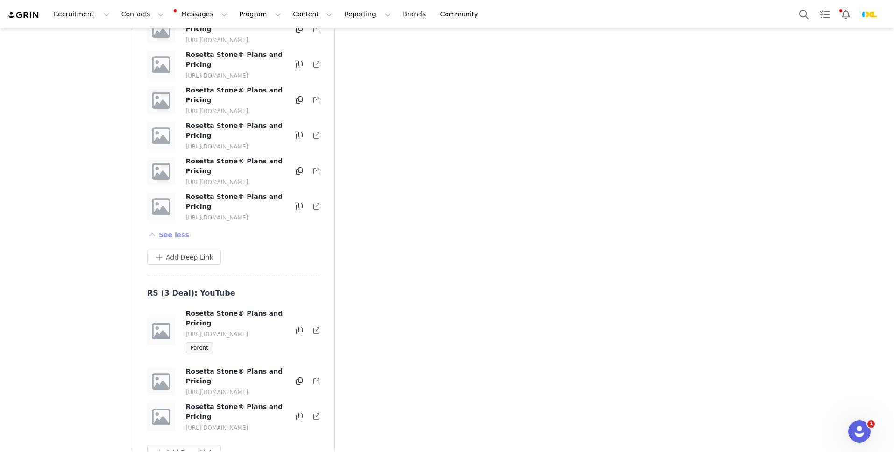
click at [173, 242] on button "See less" at bounding box center [168, 234] width 42 height 15
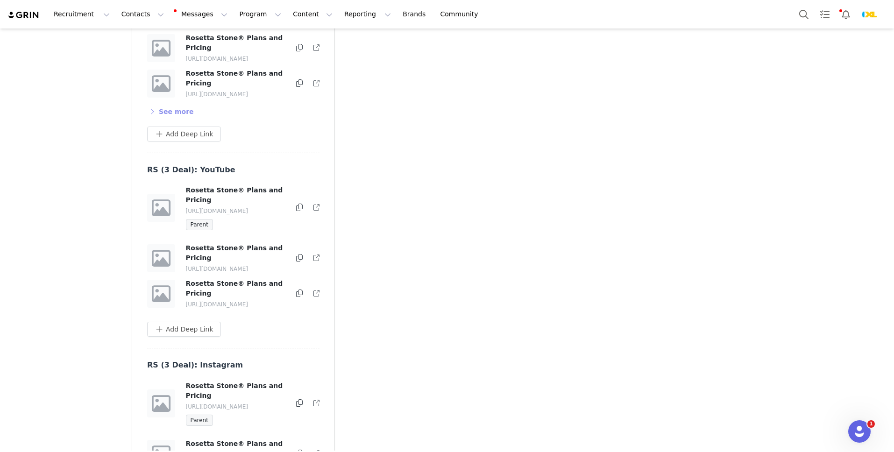
scroll to position [3392, 0]
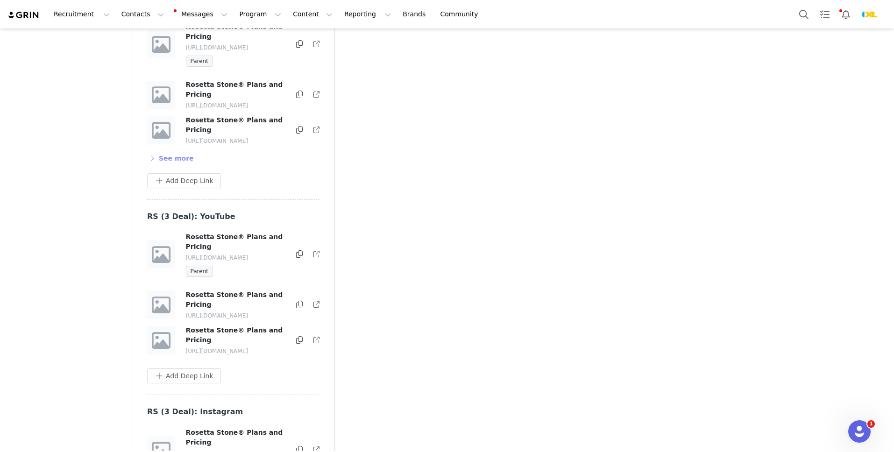
click at [179, 166] on button "See more" at bounding box center [170, 158] width 47 height 15
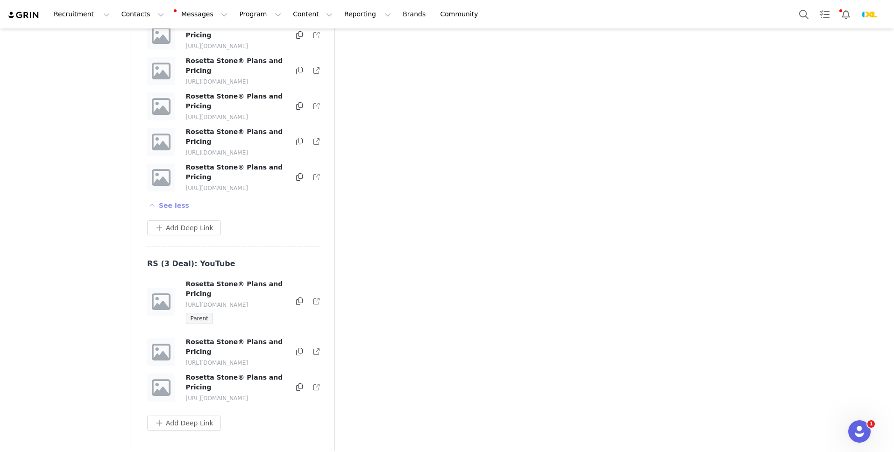
scroll to position [3589, 0]
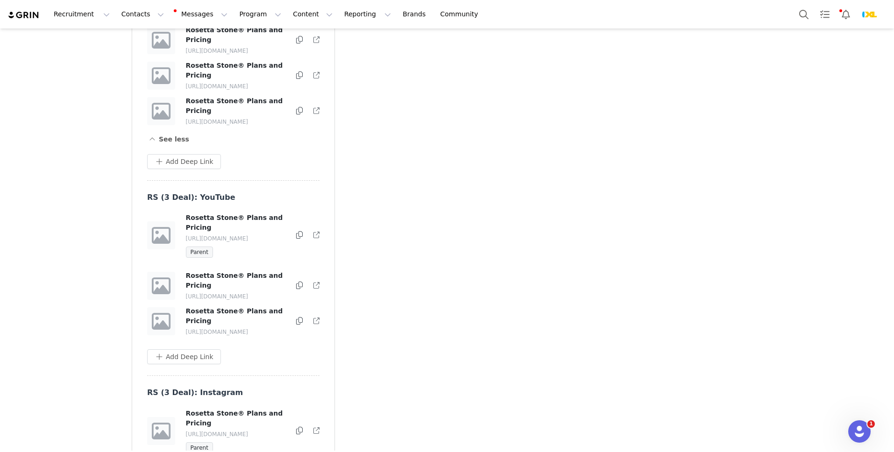
click at [296, 114] on icon at bounding box center [299, 110] width 7 height 7
click at [318, 114] on icon at bounding box center [316, 111] width 6 height 6
